Goal: Task Accomplishment & Management: Manage account settings

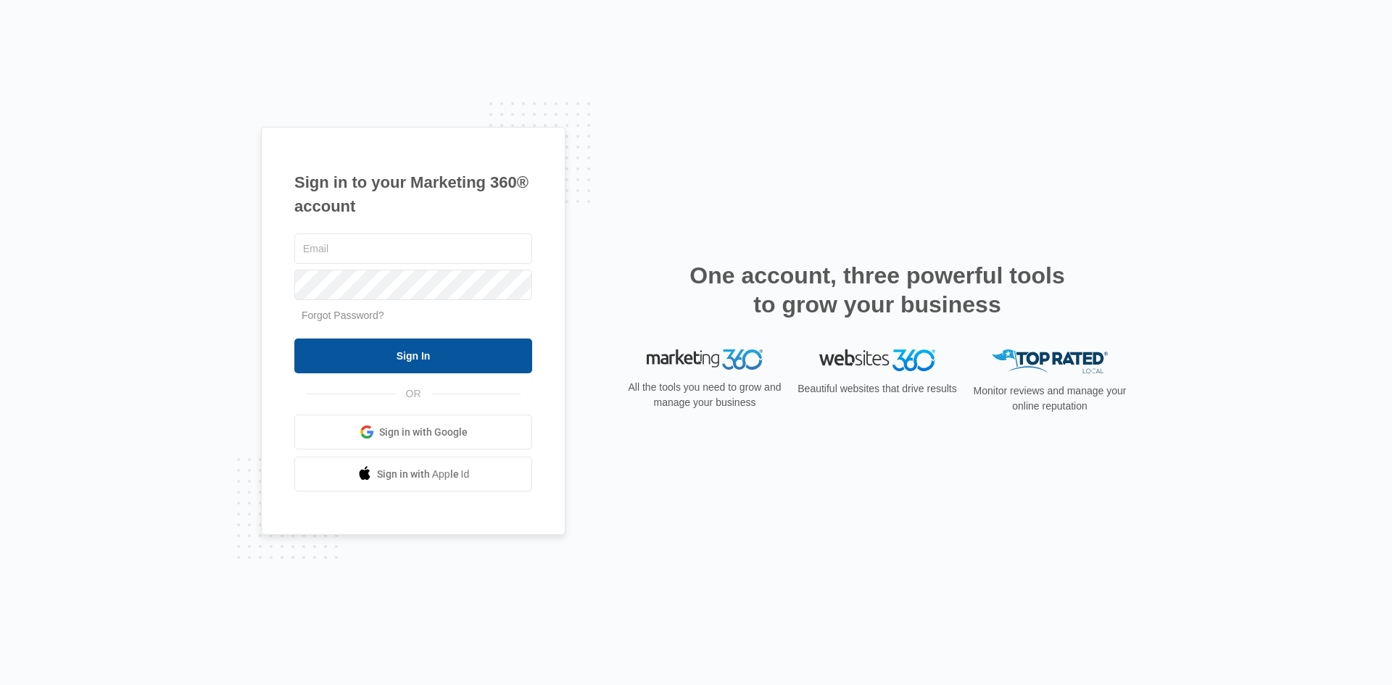
type input "[EMAIL_ADDRESS][DOMAIN_NAME]"
click at [450, 350] on input "Sign In" at bounding box center [413, 356] width 238 height 35
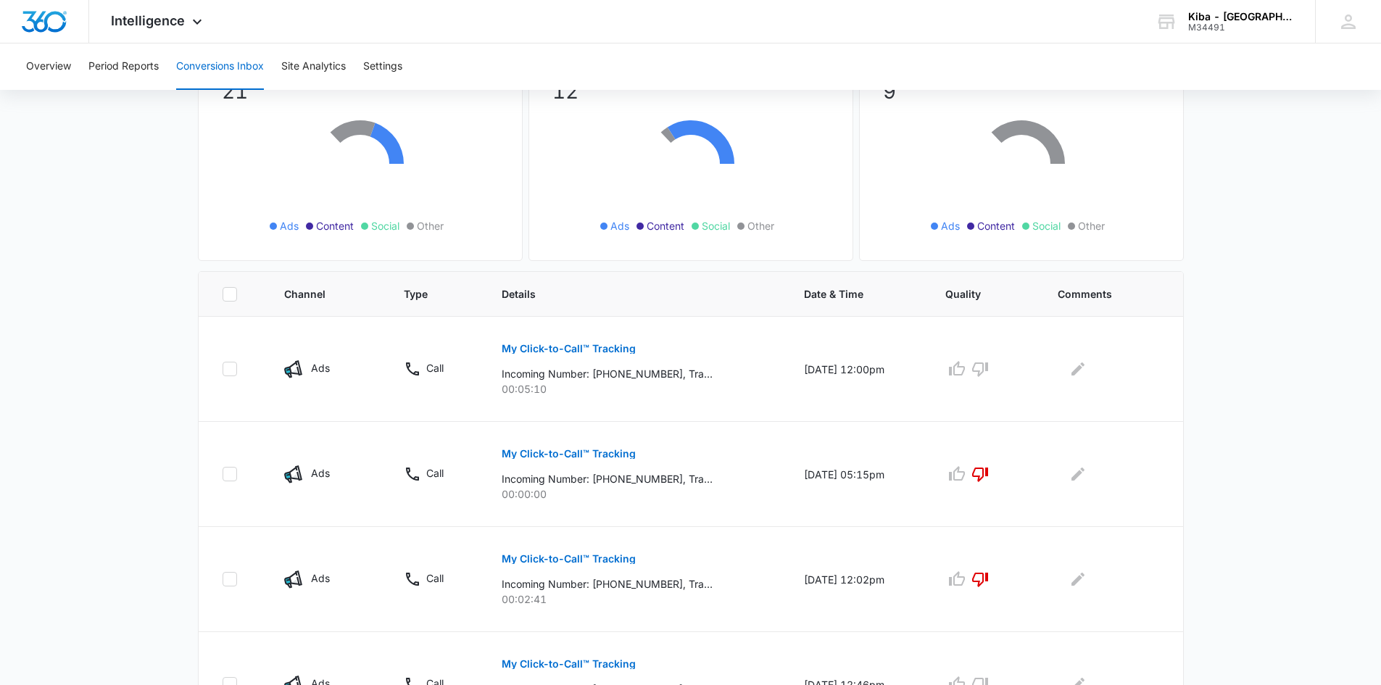
scroll to position [145, 0]
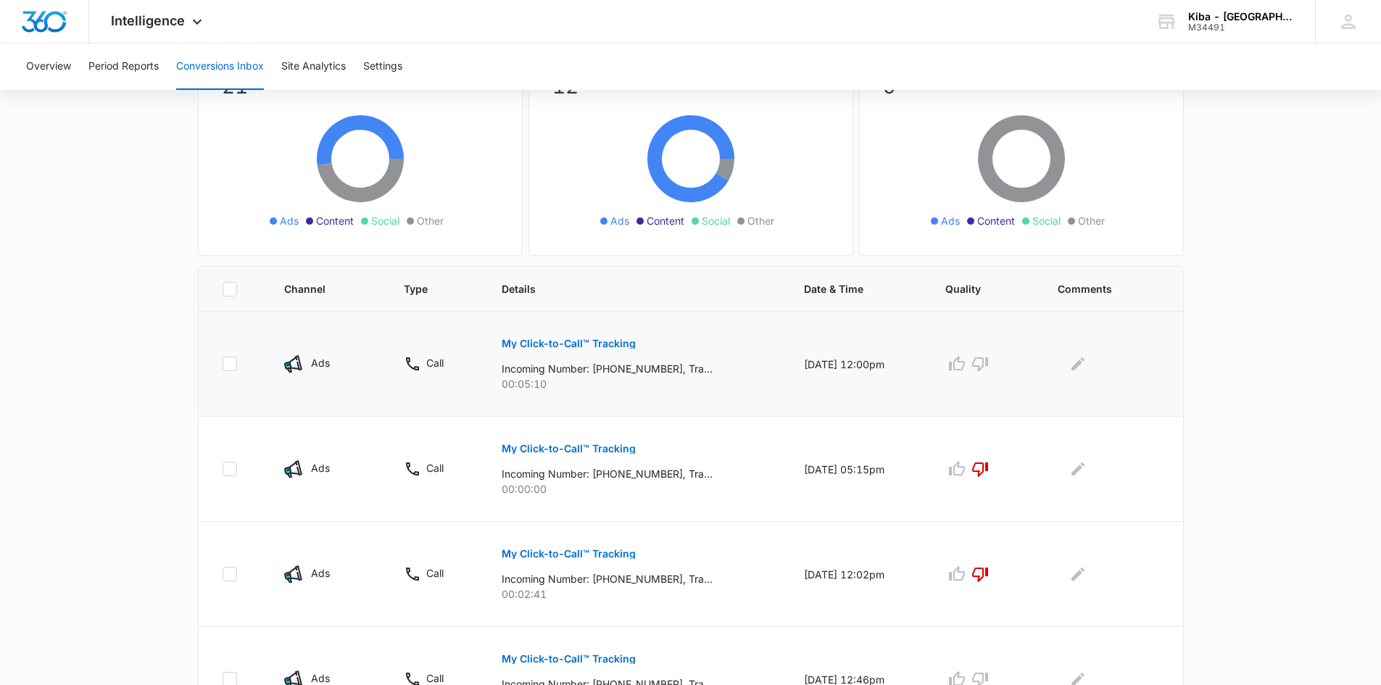
click at [528, 336] on button "My Click-to-Call™ Tracking" at bounding box center [569, 343] width 134 height 35
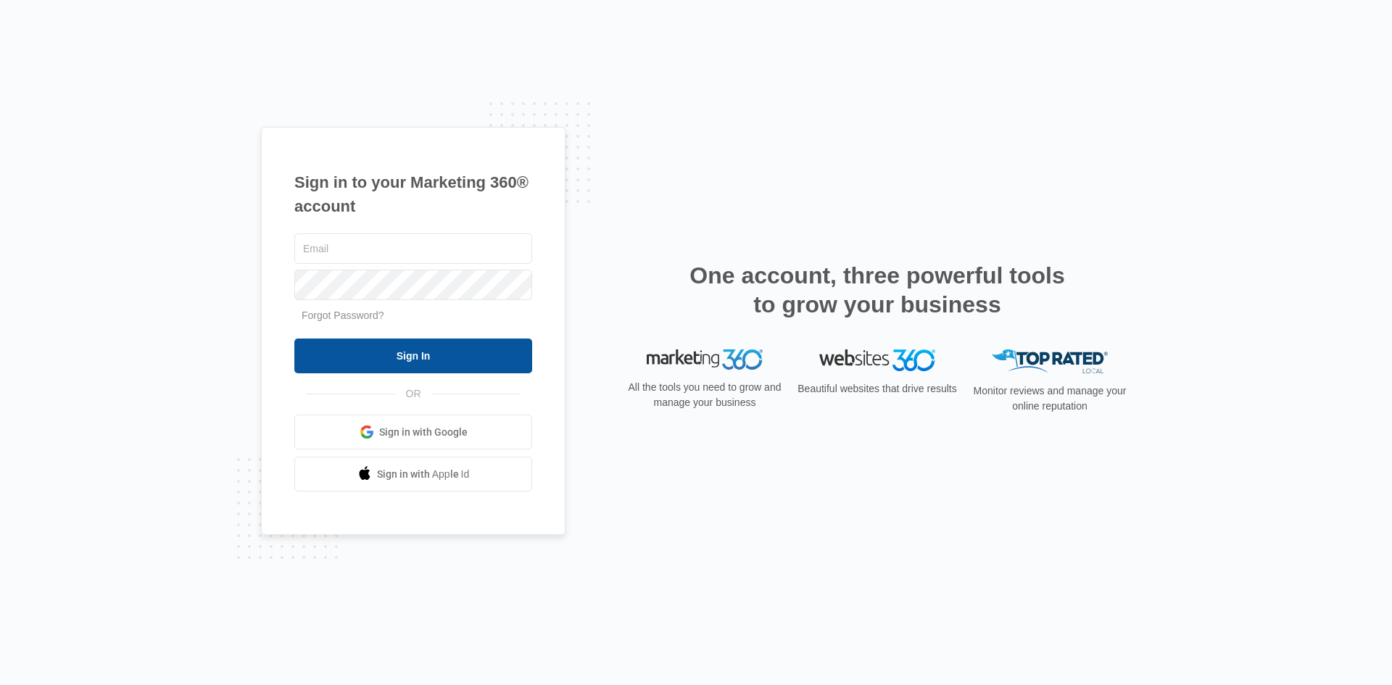
type input "[EMAIL_ADDRESS][DOMAIN_NAME]"
click at [388, 356] on input "Sign In" at bounding box center [413, 356] width 238 height 35
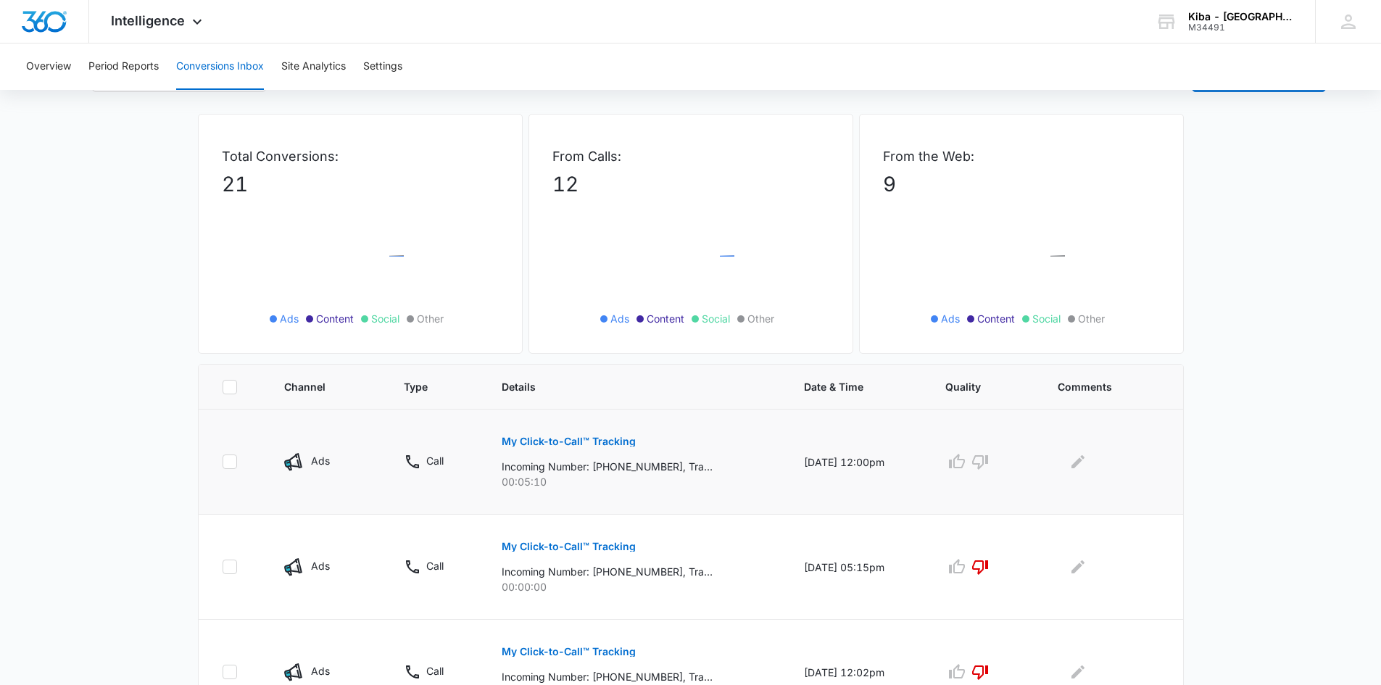
scroll to position [72, 0]
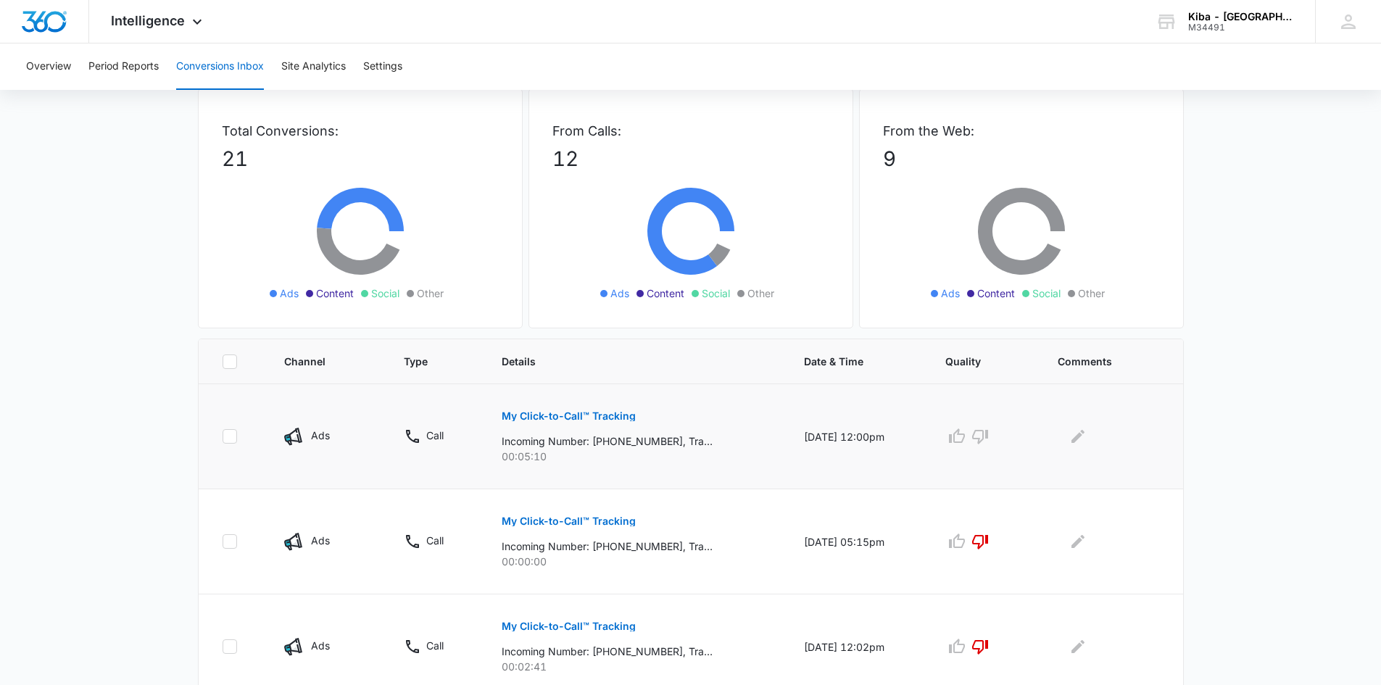
click at [531, 419] on p "My Click-to-Call™ Tracking" at bounding box center [569, 416] width 134 height 10
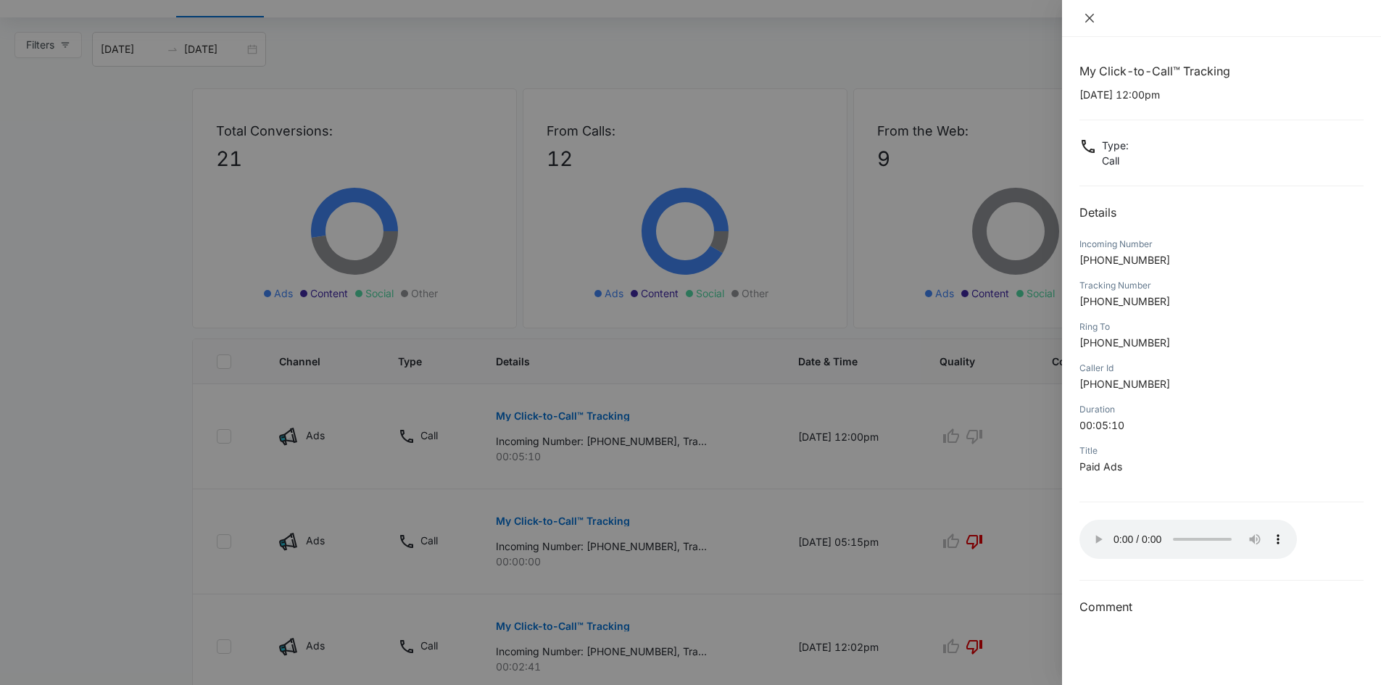
click at [1087, 15] on icon "close" at bounding box center [1089, 18] width 9 height 9
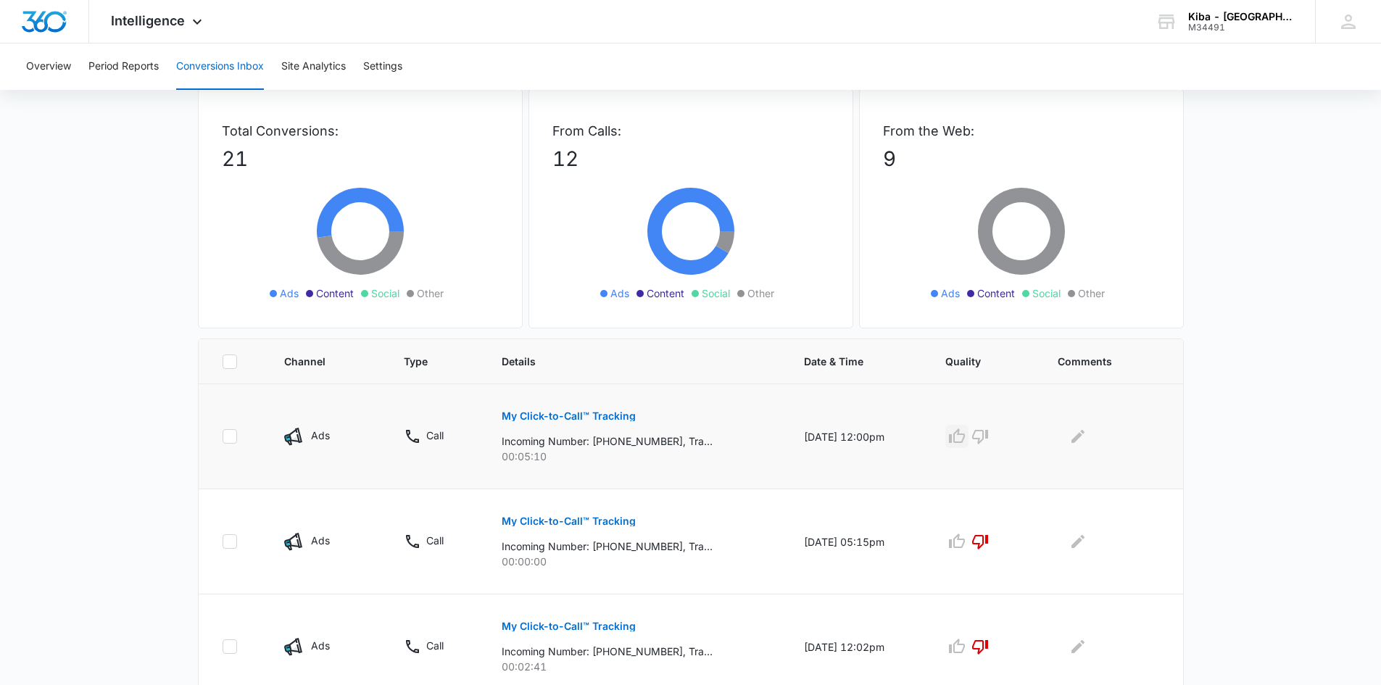
click at [961, 436] on icon "button" at bounding box center [957, 435] width 16 height 14
click at [1077, 439] on icon "Edit Comments" at bounding box center [1077, 436] width 17 height 17
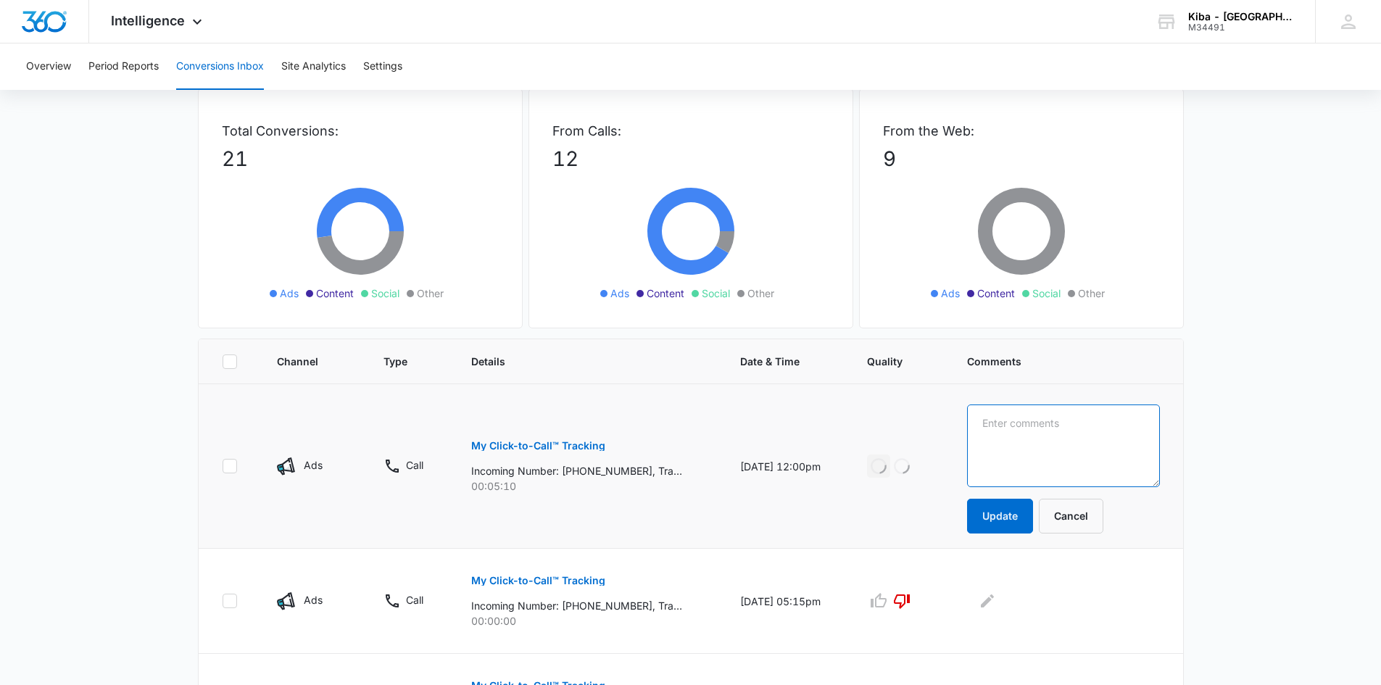
click at [1077, 439] on textarea at bounding box center [1063, 446] width 192 height 83
type textarea "bath lead"
click at [1024, 523] on button "Update" at bounding box center [1000, 516] width 66 height 35
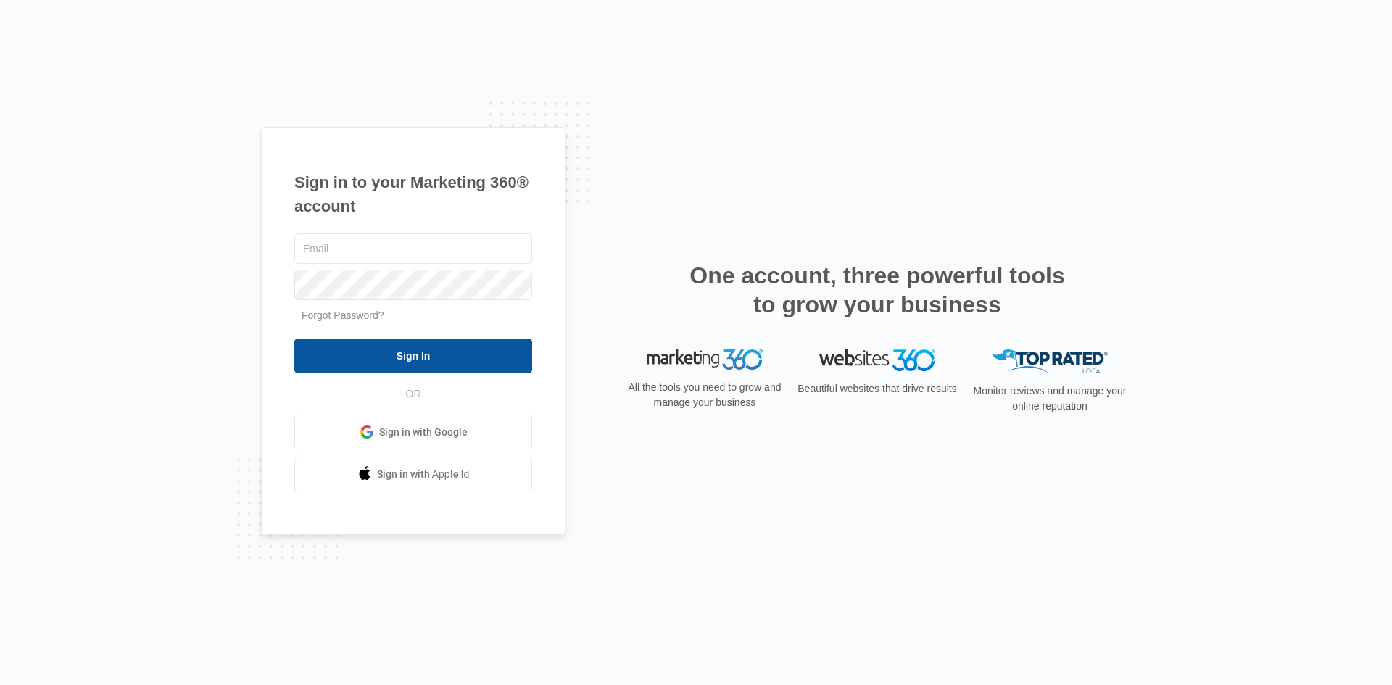
type input "[EMAIL_ADDRESS][DOMAIN_NAME]"
click at [400, 353] on input "Sign In" at bounding box center [413, 356] width 238 height 35
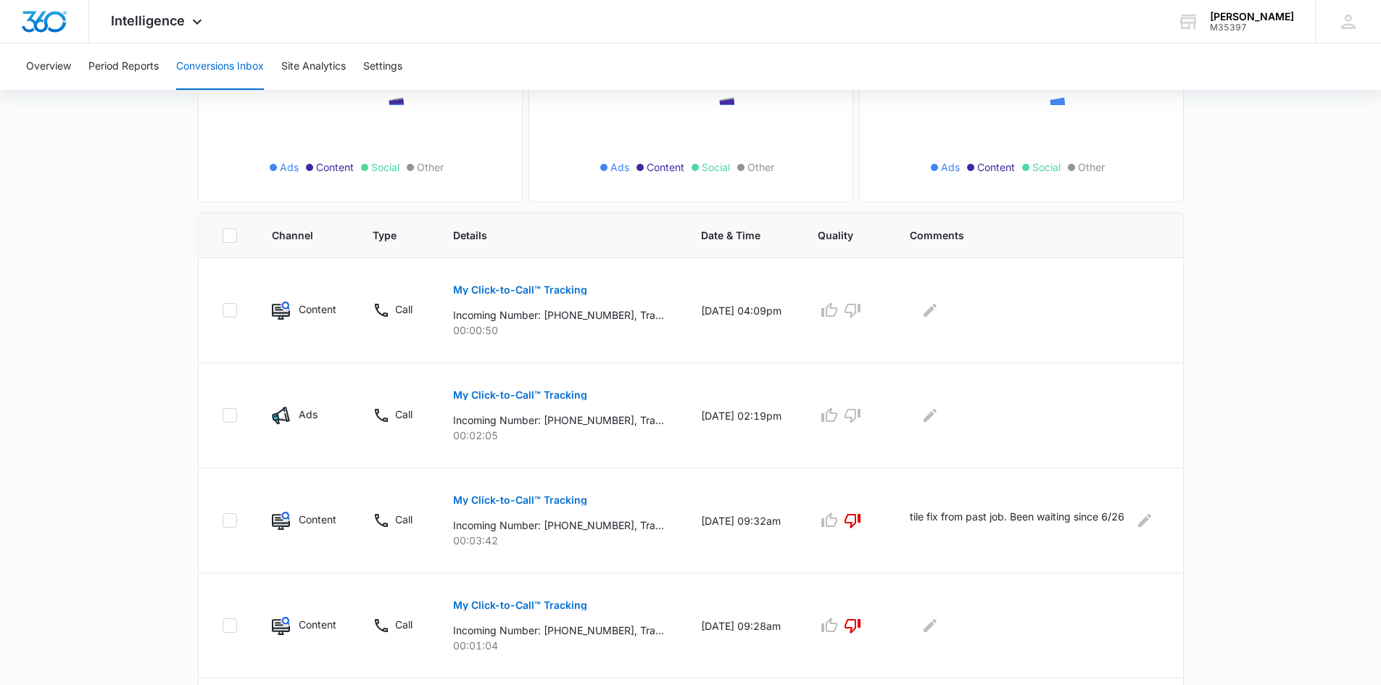
scroll to position [217, 0]
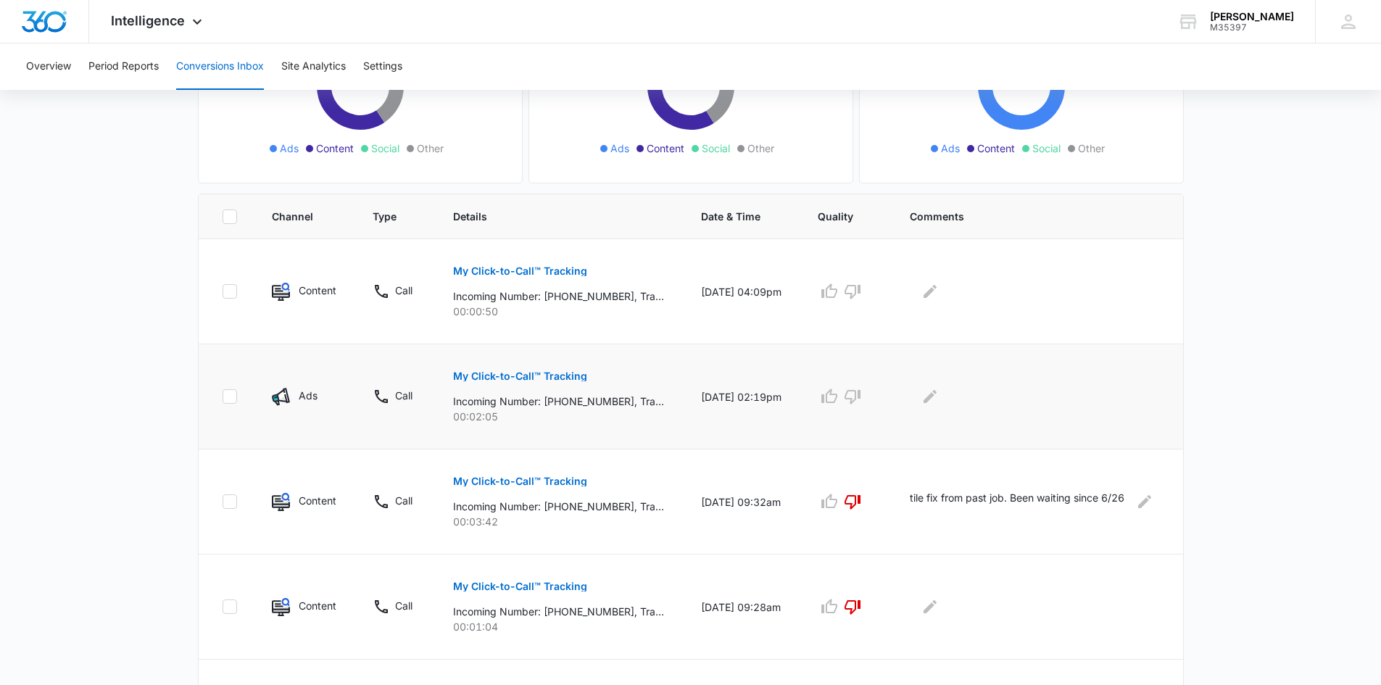
click at [522, 373] on p "My Click-to-Call™ Tracking" at bounding box center [520, 376] width 134 height 10
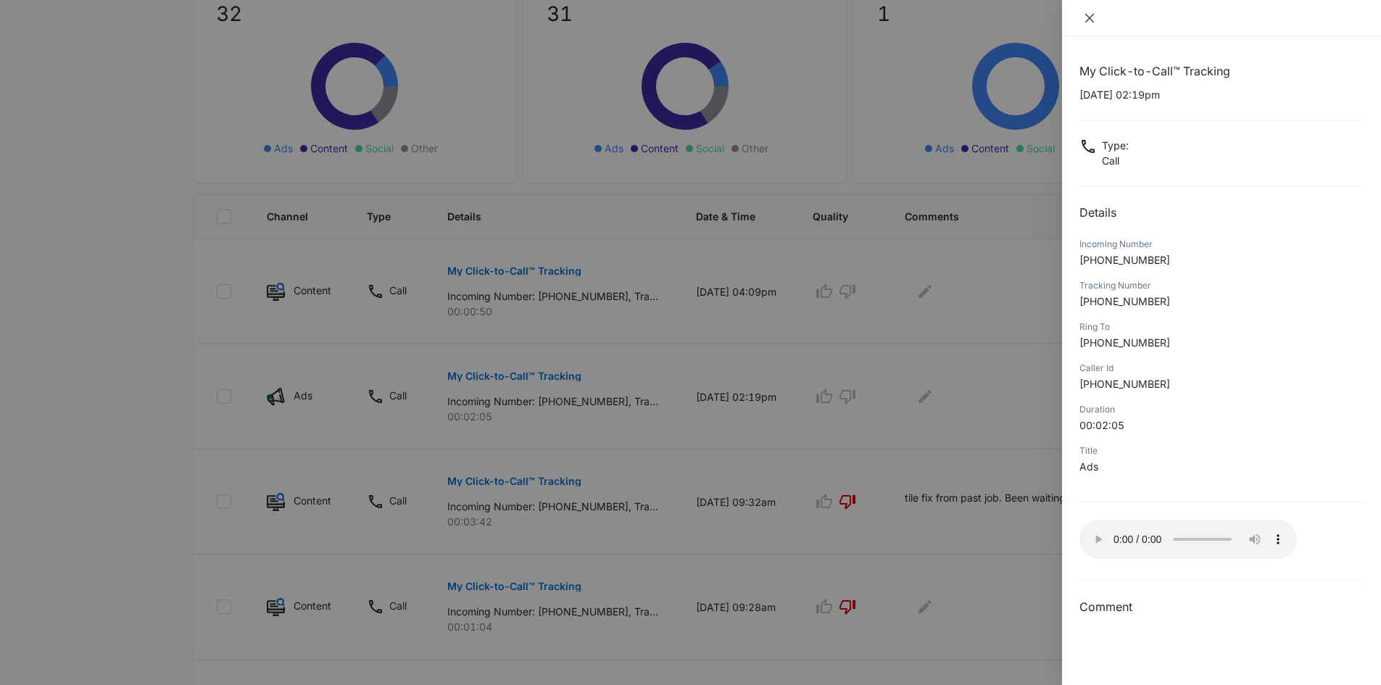
click at [1084, 22] on icon "close" at bounding box center [1090, 18] width 12 height 12
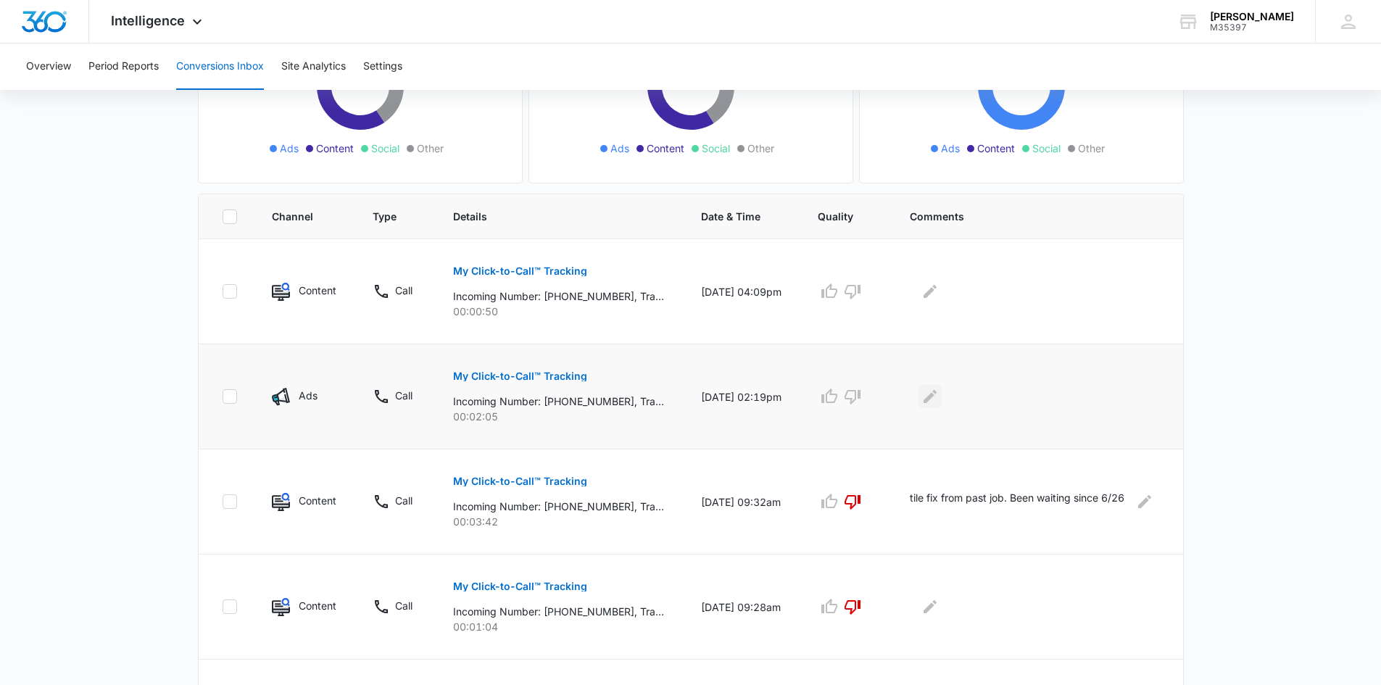
click at [939, 394] on icon "Edit Comments" at bounding box center [929, 396] width 17 height 17
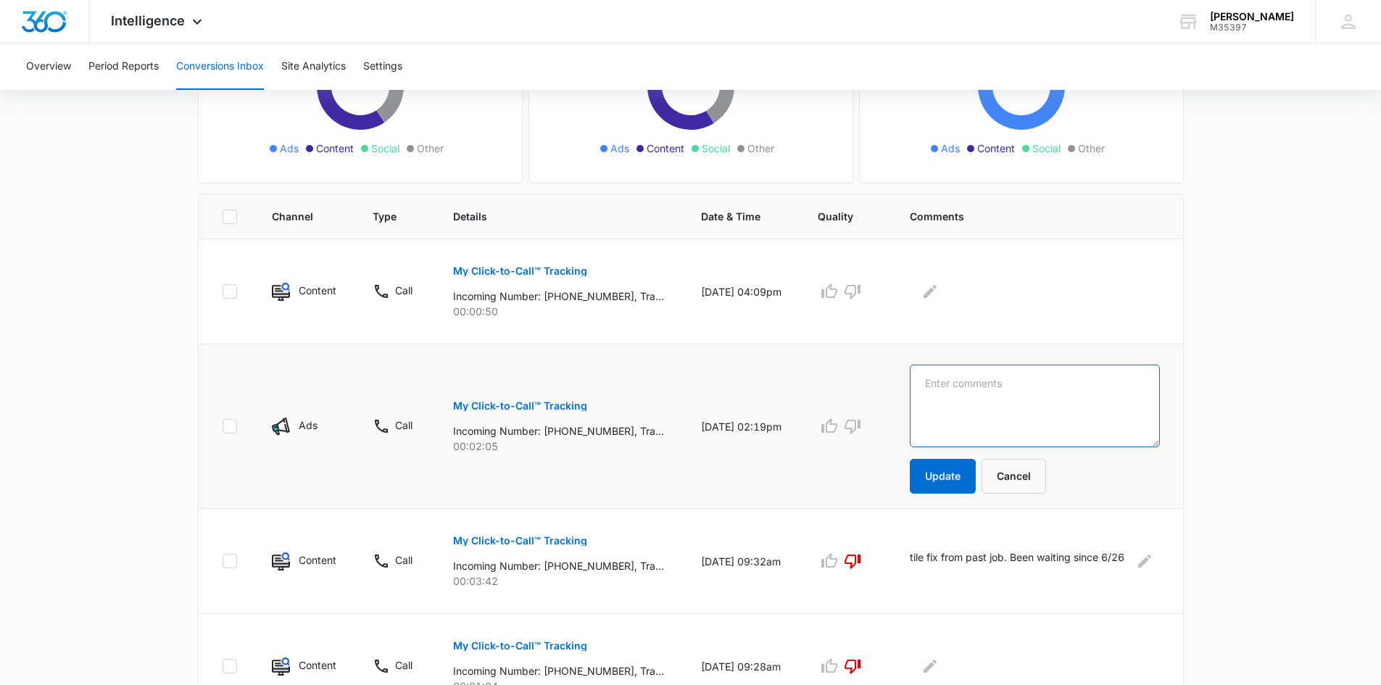
click at [947, 392] on textarea at bounding box center [1034, 406] width 249 height 83
type textarea "2 bath projects"
click at [939, 478] on button "Update" at bounding box center [943, 476] width 66 height 35
click at [521, 273] on p "My Click-to-Call™ Tracking" at bounding box center [520, 271] width 134 height 10
